Goal: Transaction & Acquisition: Purchase product/service

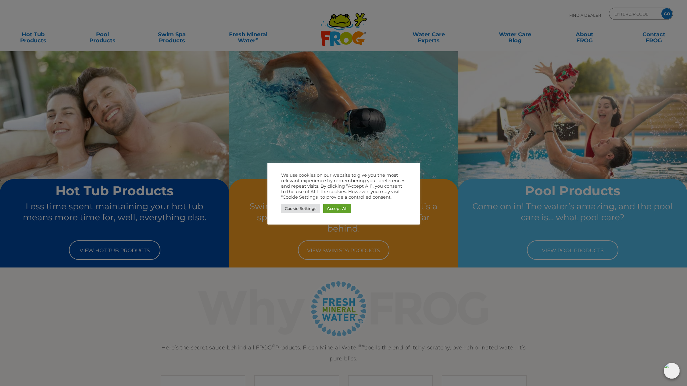
click at [229, 14] on div at bounding box center [343, 193] width 687 height 386
click at [312, 208] on link "Cookie Settings" at bounding box center [300, 208] width 39 height 9
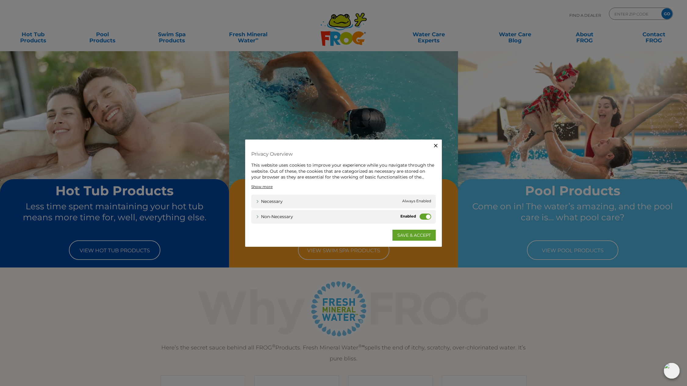
click at [421, 215] on label "Non-necessary" at bounding box center [426, 217] width 12 height 6
click at [0, 0] on input "Non-necessary" at bounding box center [0, 0] width 0 height 0
click at [422, 237] on link "SAVE & ACCEPT" at bounding box center [414, 235] width 43 height 11
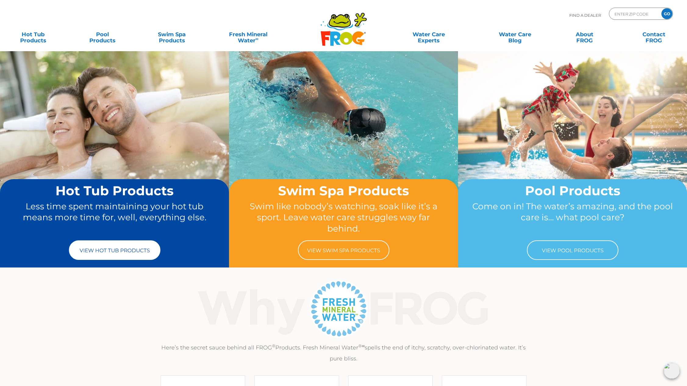
click at [117, 254] on link "View Hot Tub Products" at bounding box center [115, 251] width 92 height 20
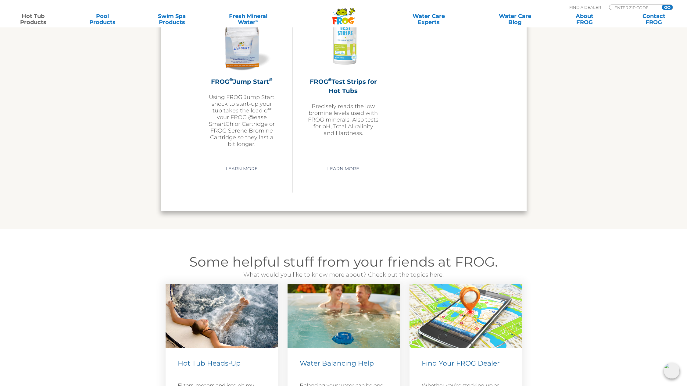
scroll to position [1640, 0]
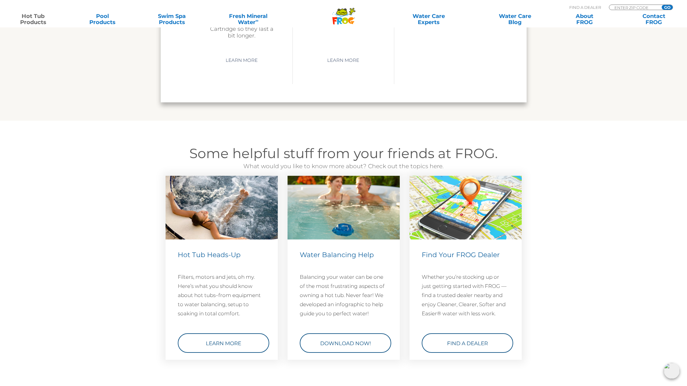
click at [364, 218] on img at bounding box center [344, 208] width 112 height 64
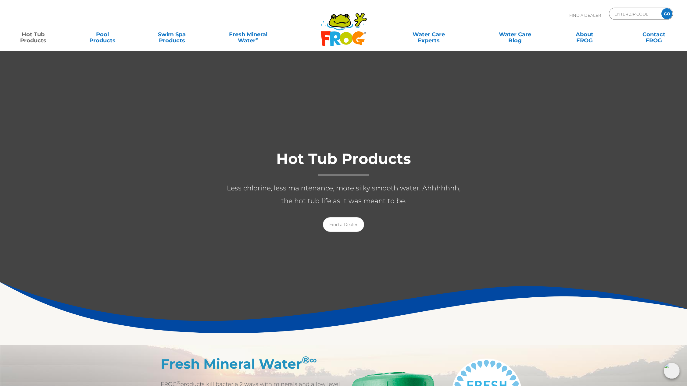
scroll to position [3, 0]
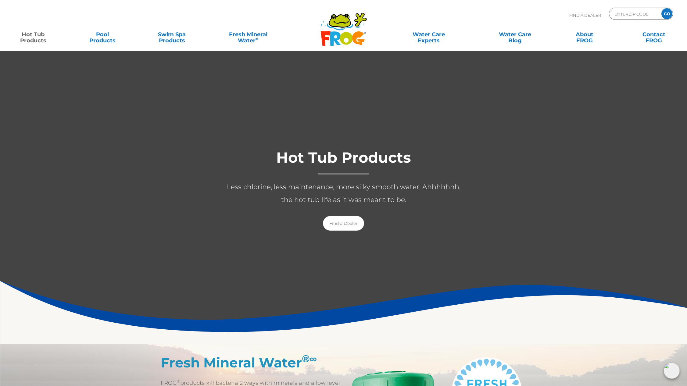
drag, startPoint x: 338, startPoint y: 25, endPoint x: 356, endPoint y: 32, distance: 19.3
